Goal: Information Seeking & Learning: Check status

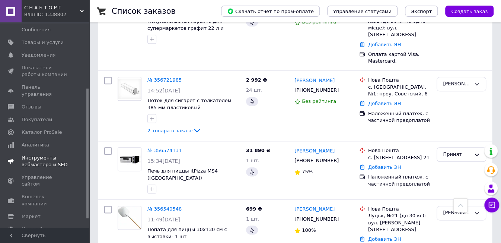
scroll to position [113, 0]
click at [49, 128] on span "Каталог ProSale" at bounding box center [42, 131] width 40 height 7
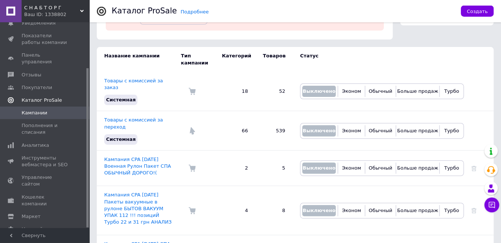
scroll to position [79, 0]
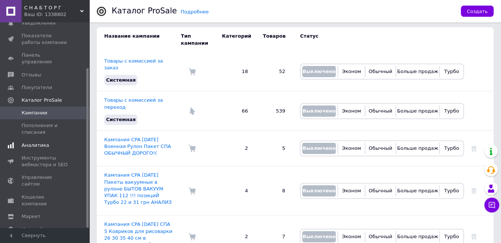
click at [39, 142] on span "Аналитика" at bounding box center [36, 145] width 28 height 7
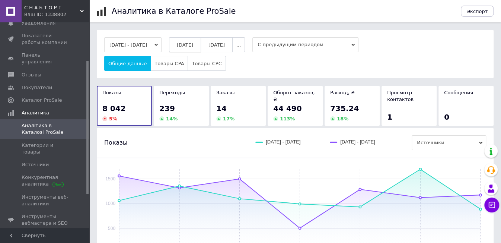
click at [191, 44] on span "[DATE]" at bounding box center [185, 45] width 16 height 6
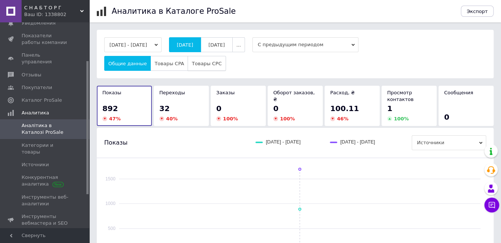
click at [195, 63] on span "Товары CPC" at bounding box center [207, 64] width 30 height 6
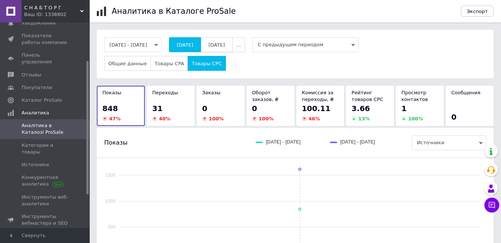
click at [229, 41] on button "[DATE]" at bounding box center [217, 44] width 32 height 15
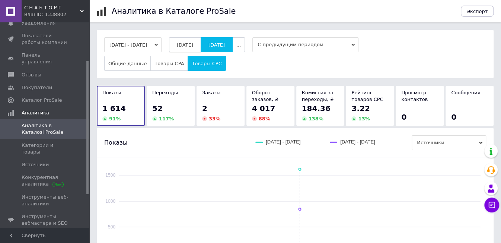
click at [193, 45] on span "[DATE]" at bounding box center [185, 45] width 16 height 6
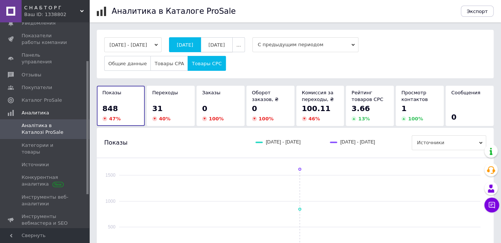
click at [230, 41] on button "[DATE]" at bounding box center [217, 44] width 32 height 15
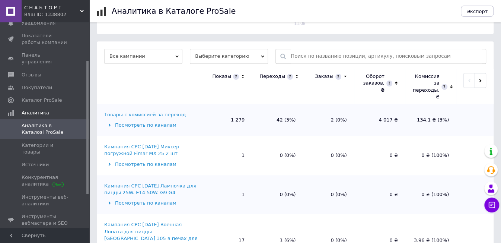
click at [165, 112] on div "Товары с комиссией за переход" at bounding box center [145, 114] width 82 height 7
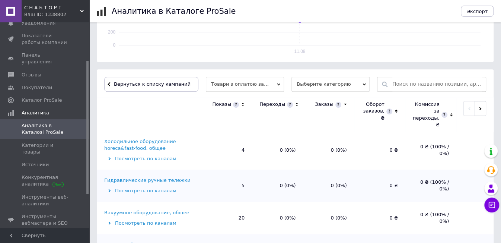
scroll to position [1802, 0]
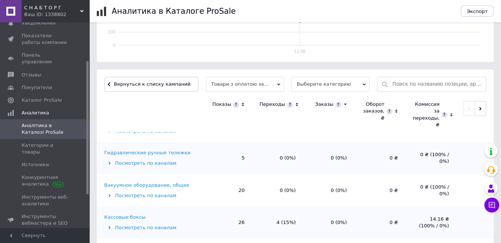
click at [131, 214] on div "Кассовые боксы" at bounding box center [124, 217] width 41 height 7
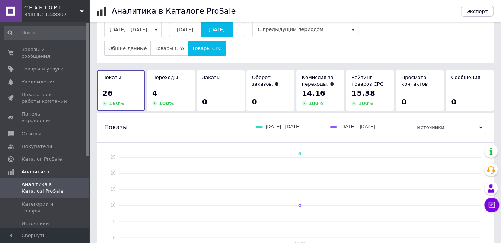
scroll to position [0, 0]
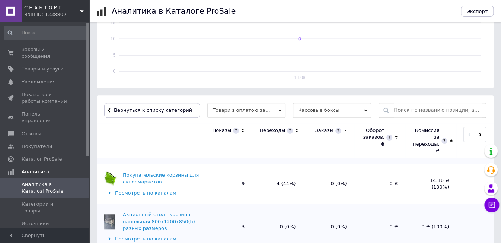
scroll to position [197, 0]
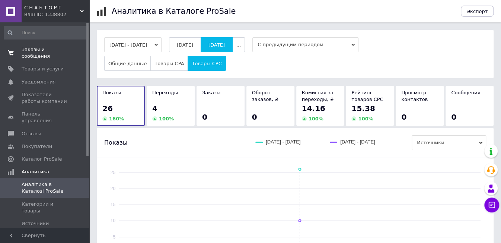
click at [55, 48] on span "Заказы и сообщения" at bounding box center [45, 52] width 47 height 13
